Goal: Task Accomplishment & Management: Manage account settings

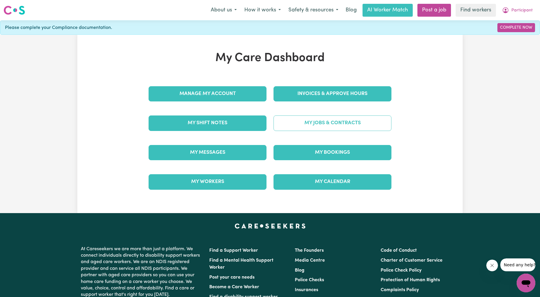
click at [315, 115] on link "My Jobs & Contracts" at bounding box center [333, 122] width 118 height 15
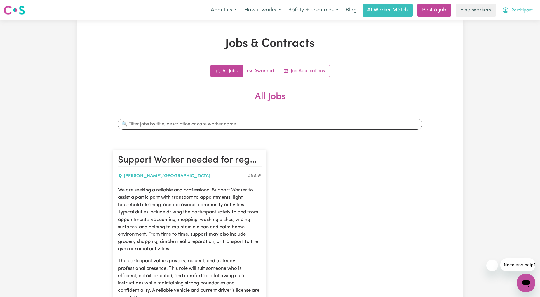
click at [529, 7] on span "Participant" at bounding box center [522, 10] width 21 height 6
click at [506, 47] on link "Logout" at bounding box center [513, 44] width 46 height 11
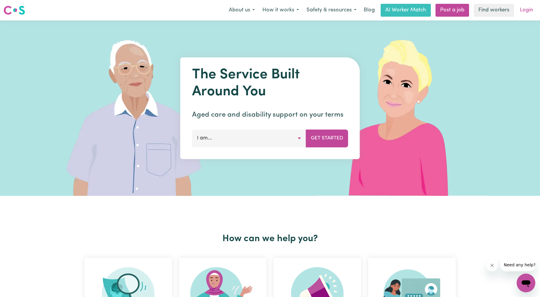
click at [525, 10] on link "Login" at bounding box center [527, 10] width 20 height 13
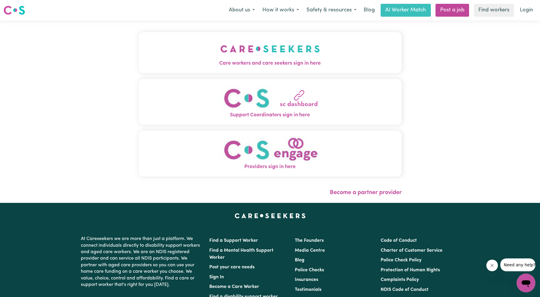
click at [220, 51] on img "Care workers and care seekers sign in here" at bounding box center [270, 49] width 100 height 22
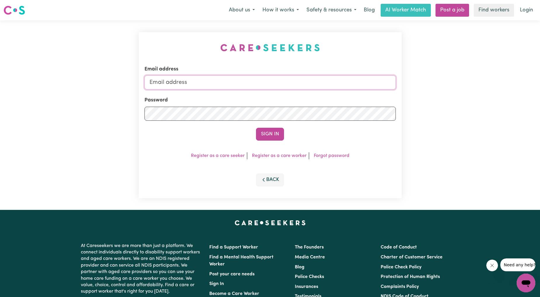
click at [216, 83] on input "Email address" at bounding box center [270, 82] width 251 height 14
drag, startPoint x: 179, startPoint y: 81, endPoint x: 334, endPoint y: 88, distance: 155.2
click at [333, 88] on input "[EMAIL_ADDRESS][PERSON_NAME][DOMAIN_NAME]" at bounding box center [270, 82] width 251 height 14
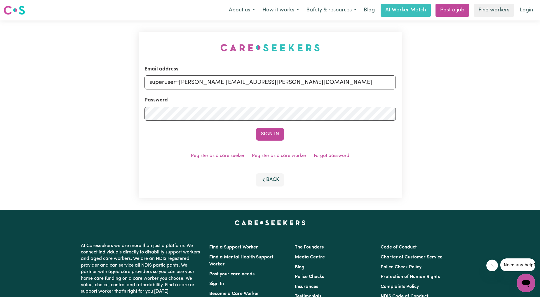
type input "superuser~[PERSON_NAME][EMAIL_ADDRESS][PERSON_NAME][DOMAIN_NAME]"
click at [258, 138] on button "Sign In" at bounding box center [270, 134] width 28 height 13
